Goal: Navigation & Orientation: Find specific page/section

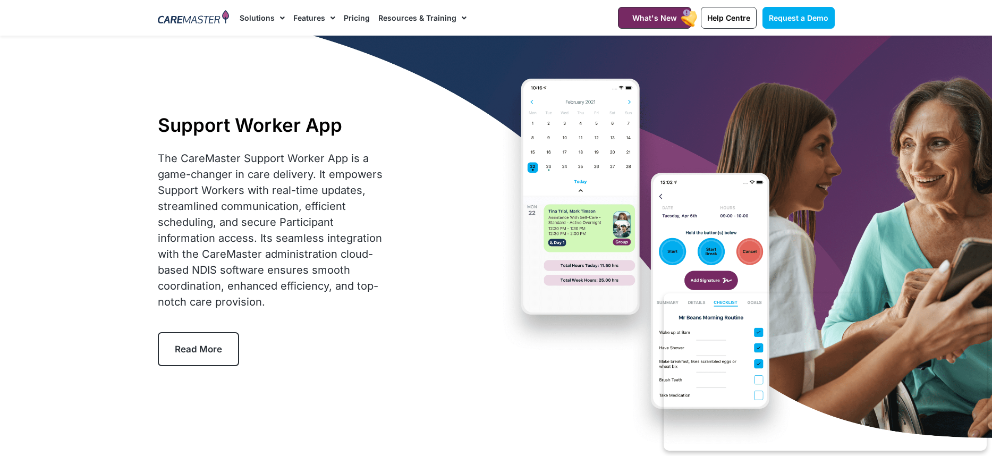
click at [216, 18] on img at bounding box center [194, 18] width 72 height 16
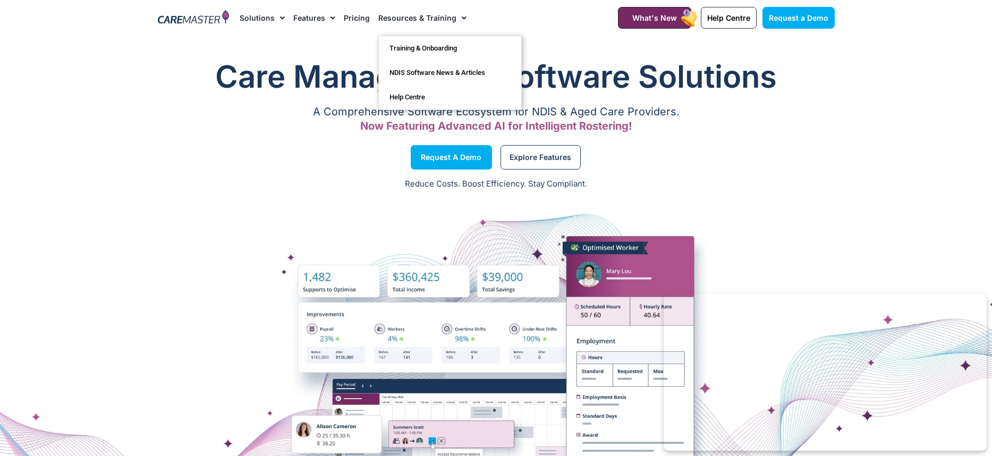
click at [416, 20] on link "Resources & Training" at bounding box center [422, 18] width 88 height 36
